Goal: Check status: Check status

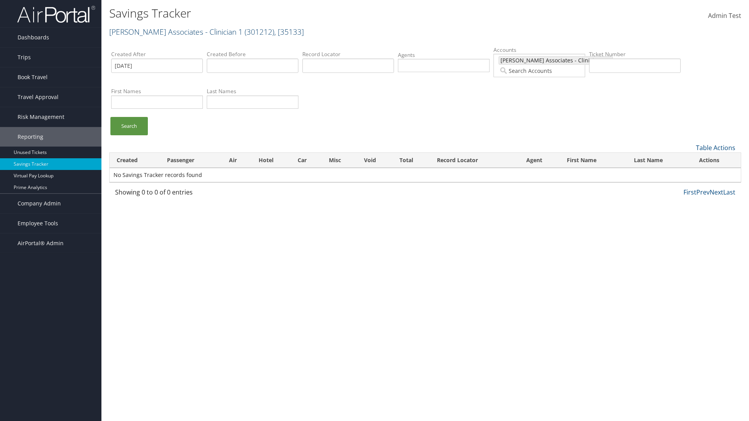
click at [158, 32] on link "[PERSON_NAME] Associates - Clinician 1 ( 301212 ) , [ 35133 ]" at bounding box center [206, 32] width 195 height 11
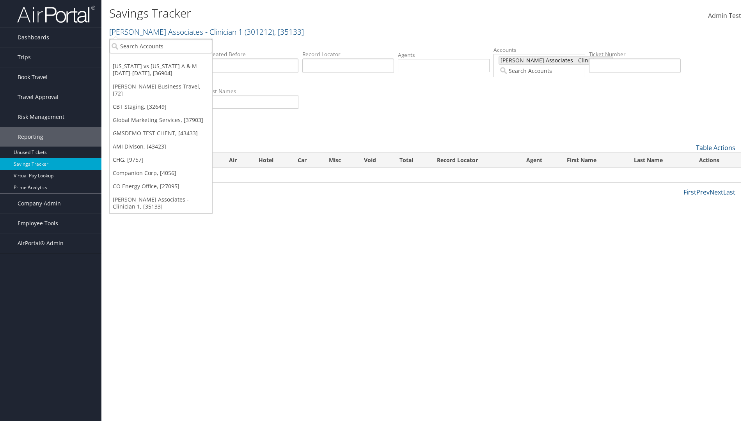
click at [161, 46] on input "search" at bounding box center [161, 46] width 103 height 14
type input "Global Marketing Services"
click at [168, 60] on div "Global Marketing Services (301946), [37903]" at bounding box center [168, 60] width 126 height 7
